Goal: Task Accomplishment & Management: Complete application form

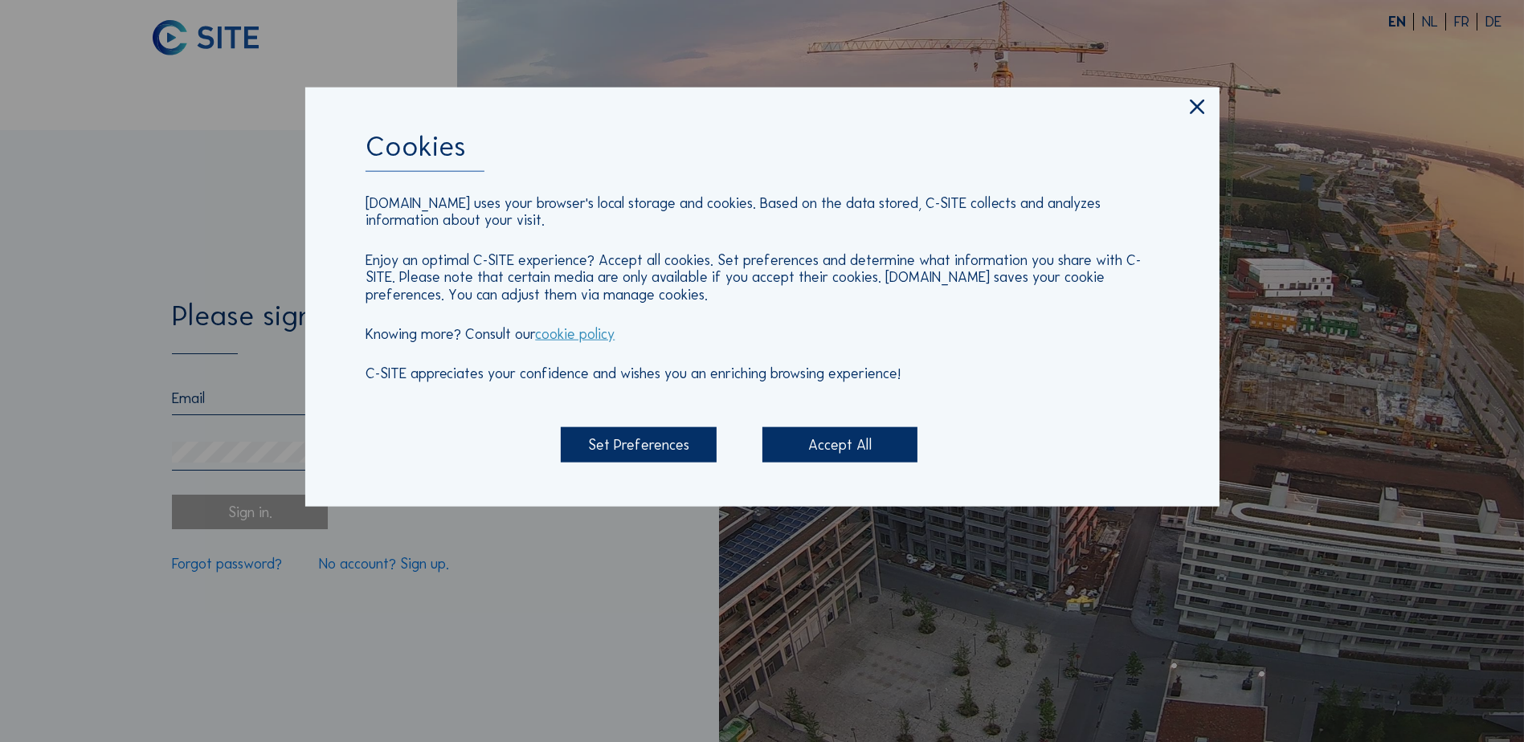
click at [827, 435] on div "Accept All" at bounding box center [839, 444] width 155 height 35
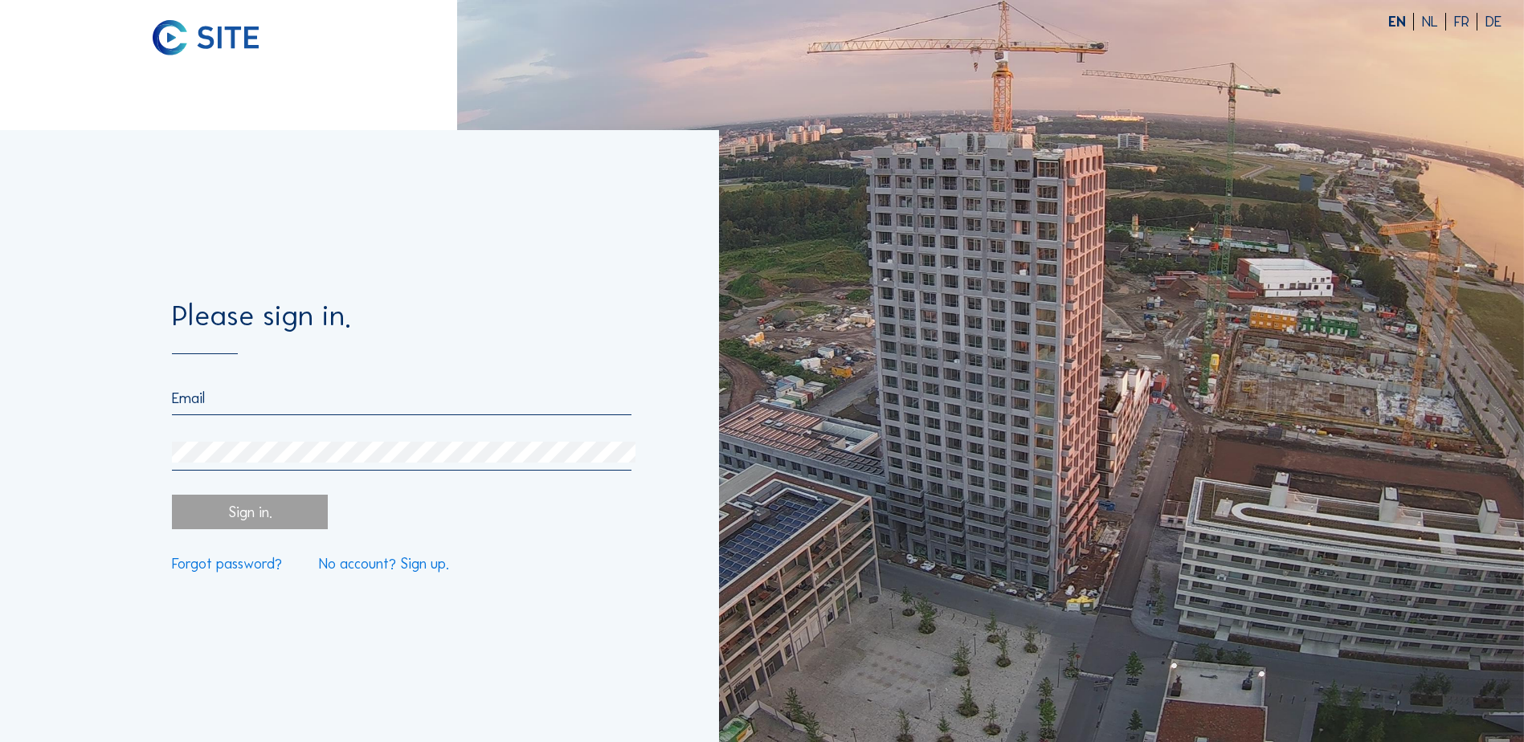
click at [355, 558] on link "No account? Sign up." at bounding box center [384, 564] width 130 height 14
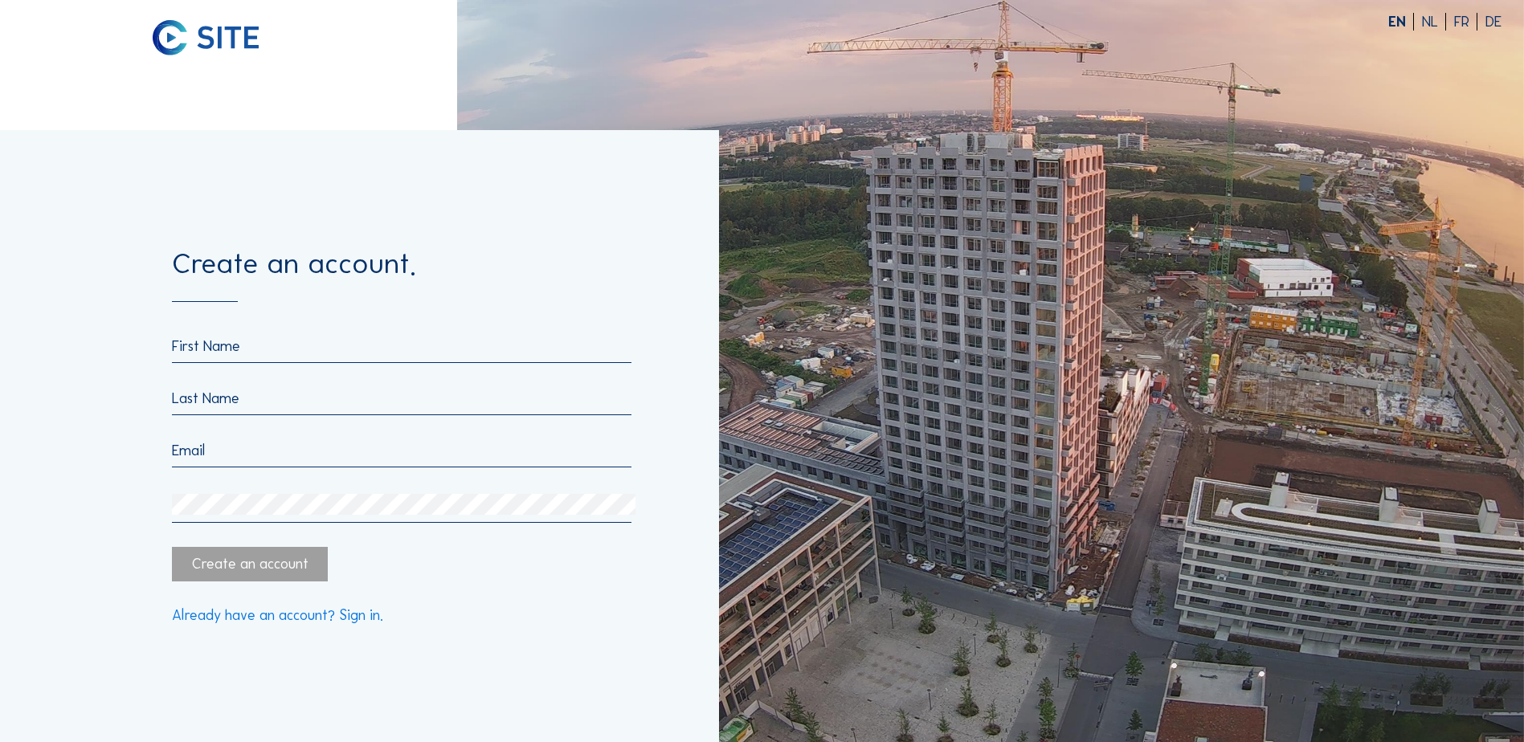
click at [311, 347] on input "text" at bounding box center [401, 346] width 459 height 18
type input "Raf"
type input "[PERSON_NAME]"
type input "[EMAIL_ADDRESS][DOMAIN_NAME]"
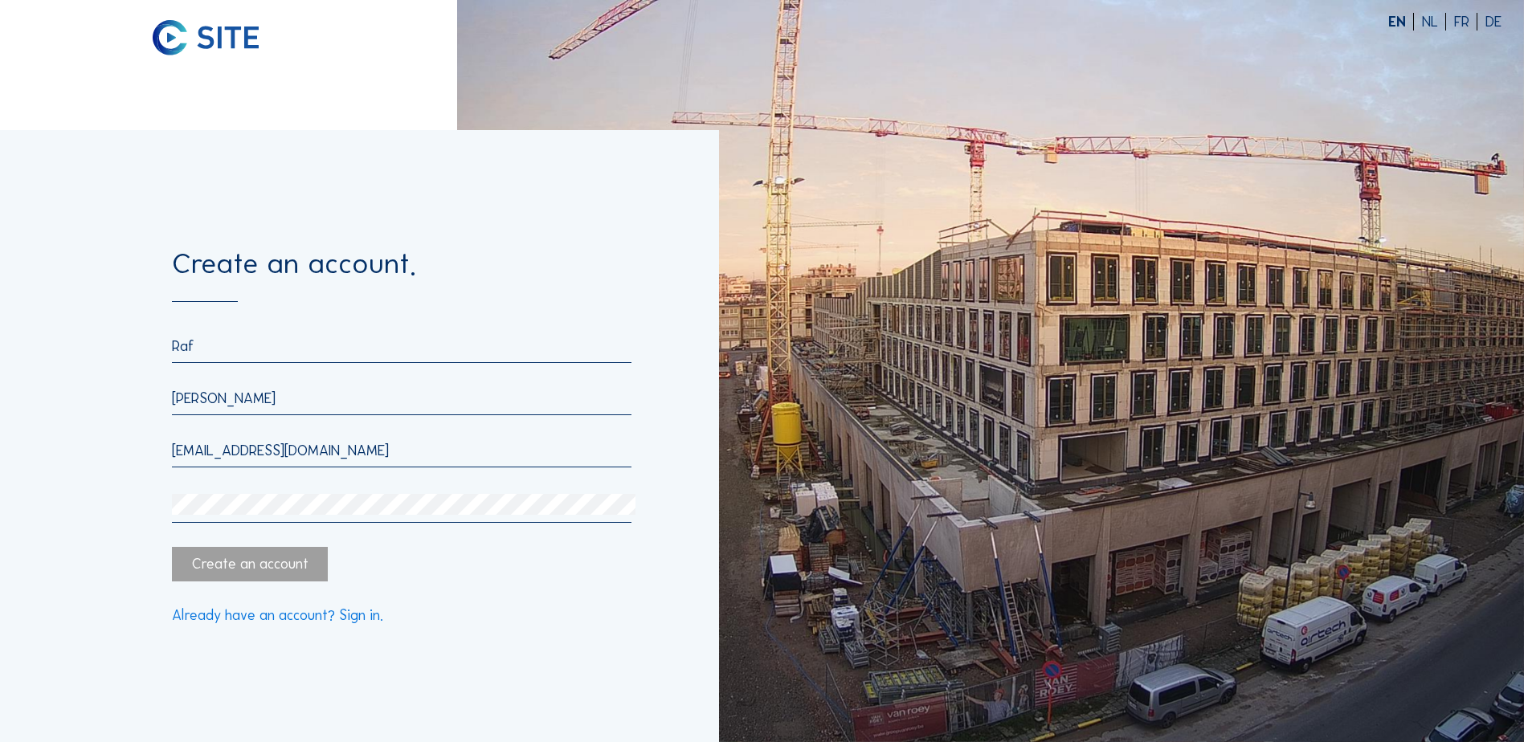
click at [259, 523] on div at bounding box center [401, 508] width 459 height 29
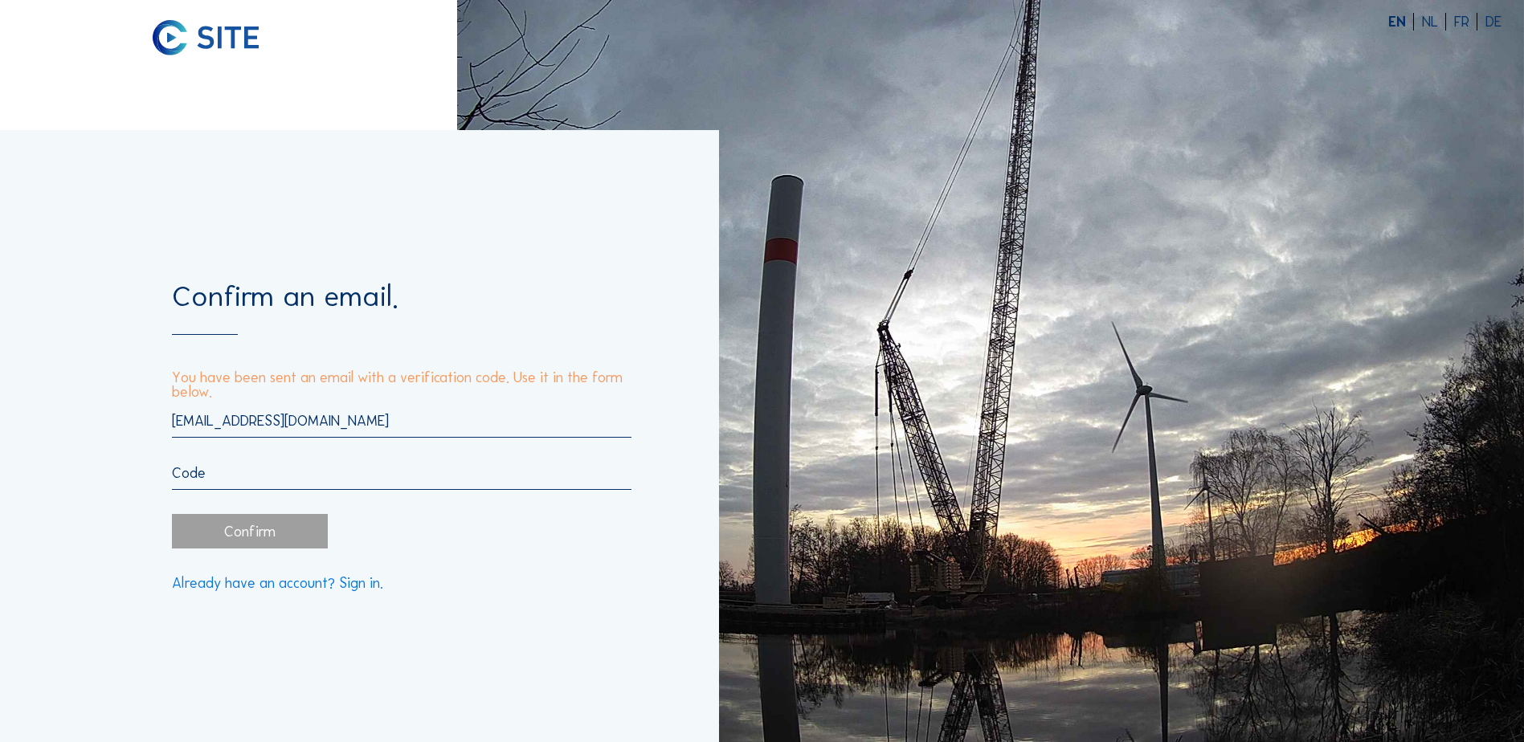
drag, startPoint x: 329, startPoint y: 457, endPoint x: 324, endPoint y: 466, distance: 10.5
click at [329, 459] on div "[EMAIL_ADDRESS][DOMAIN_NAME]" at bounding box center [401, 451] width 459 height 78
click at [323, 474] on input "text" at bounding box center [401, 473] width 459 height 18
paste input "844572"
type input "844572"
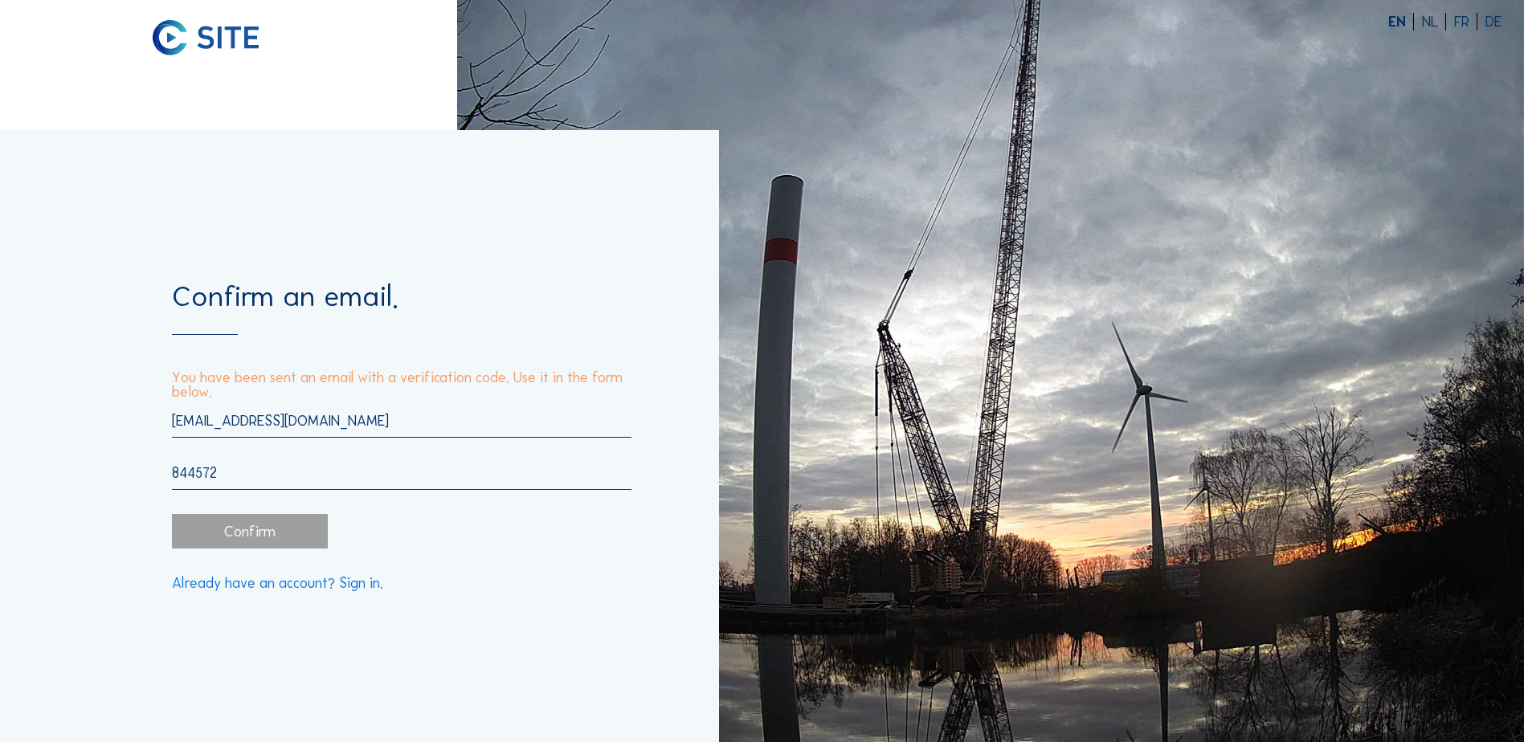
click at [289, 559] on form "Confirm an email. You have been sent an email with a verification code. Use it …" at bounding box center [401, 436] width 459 height 308
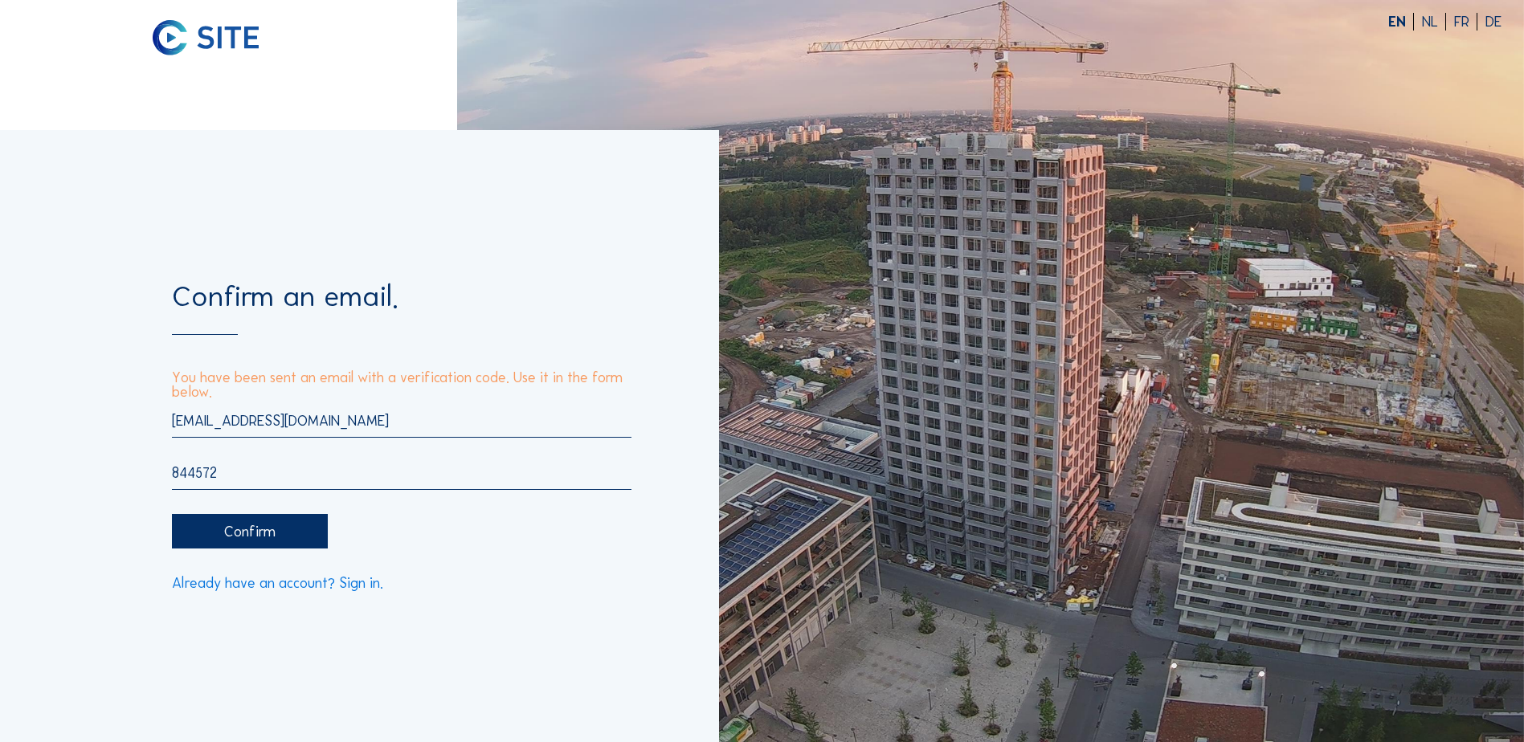
click at [291, 534] on div "Confirm" at bounding box center [249, 531] width 155 height 35
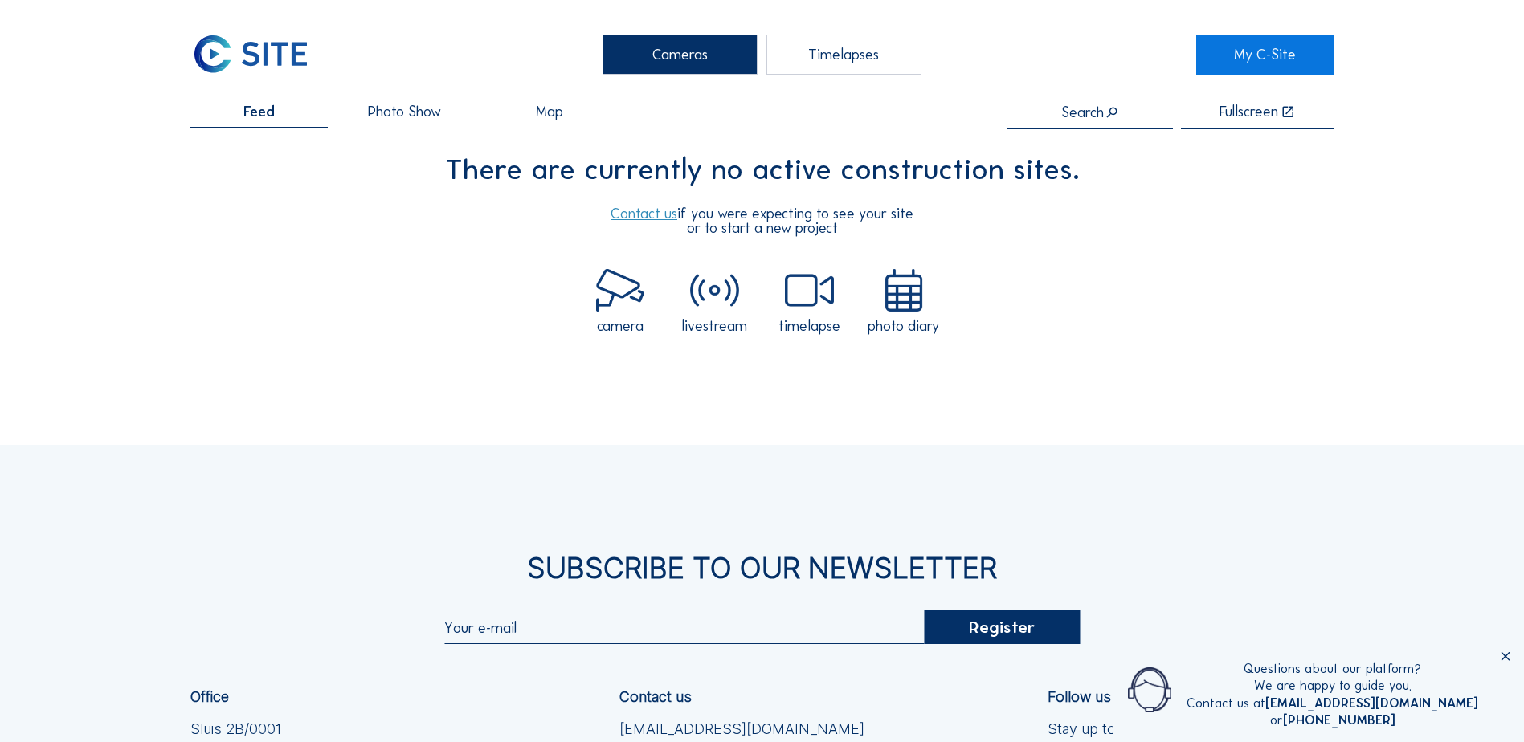
click at [379, 108] on span "Photo Show" at bounding box center [404, 111] width 73 height 14
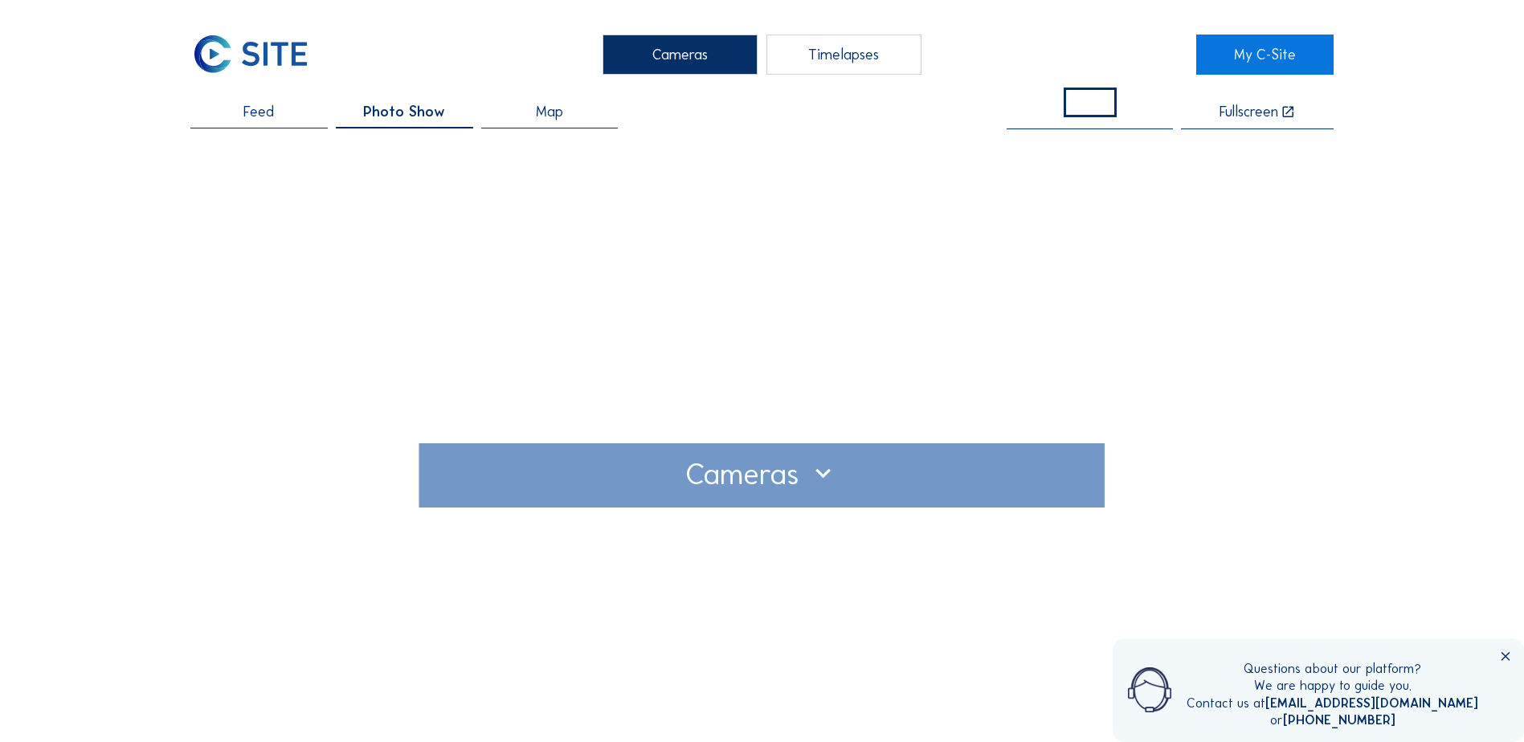
click at [804, 469] on div at bounding box center [762, 476] width 655 height 26
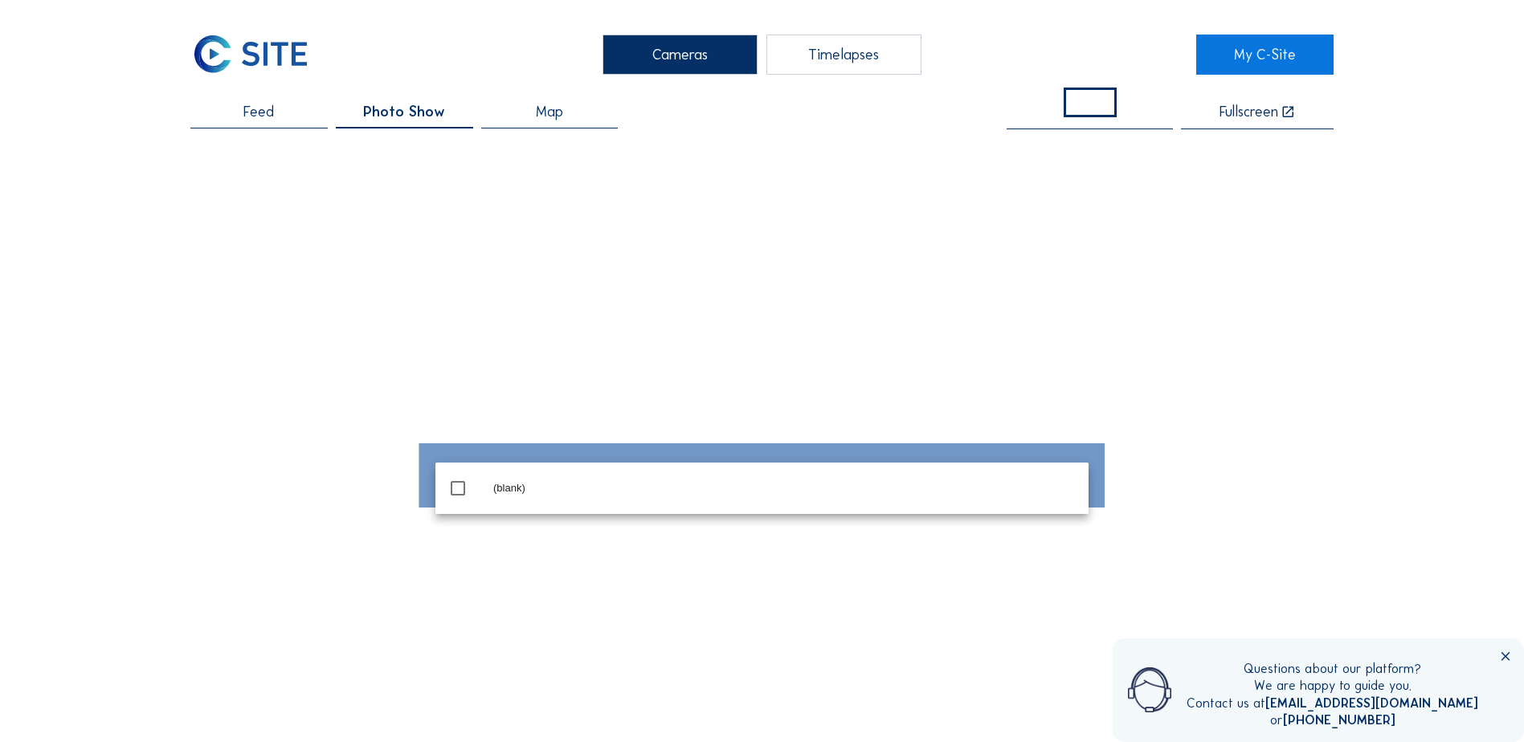
click at [594, 390] on div at bounding box center [761, 475] width 1143 height 640
